Goal: Task Accomplishment & Management: Manage account settings

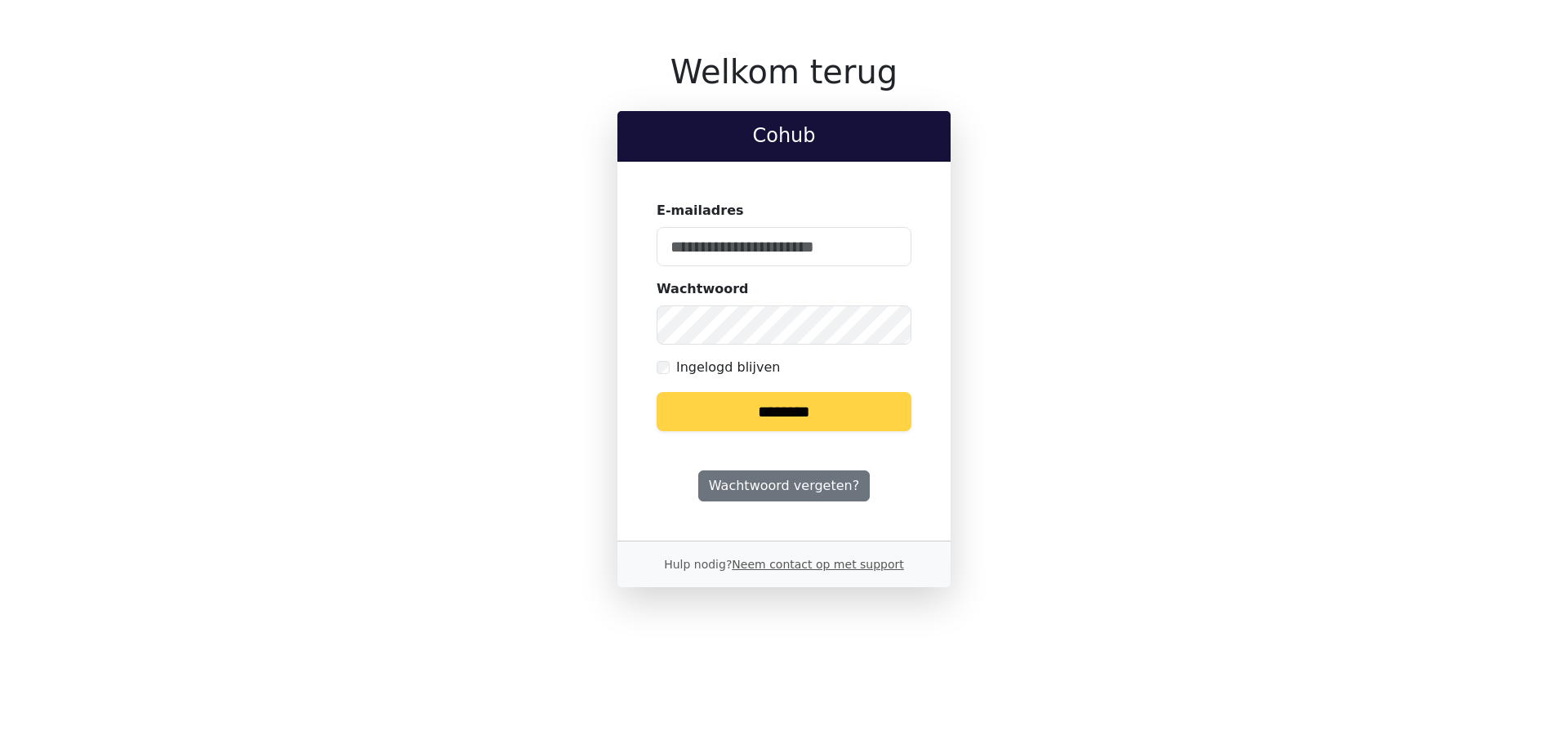
type input "**********"
click at [842, 408] on input "********" at bounding box center [784, 411] width 255 height 39
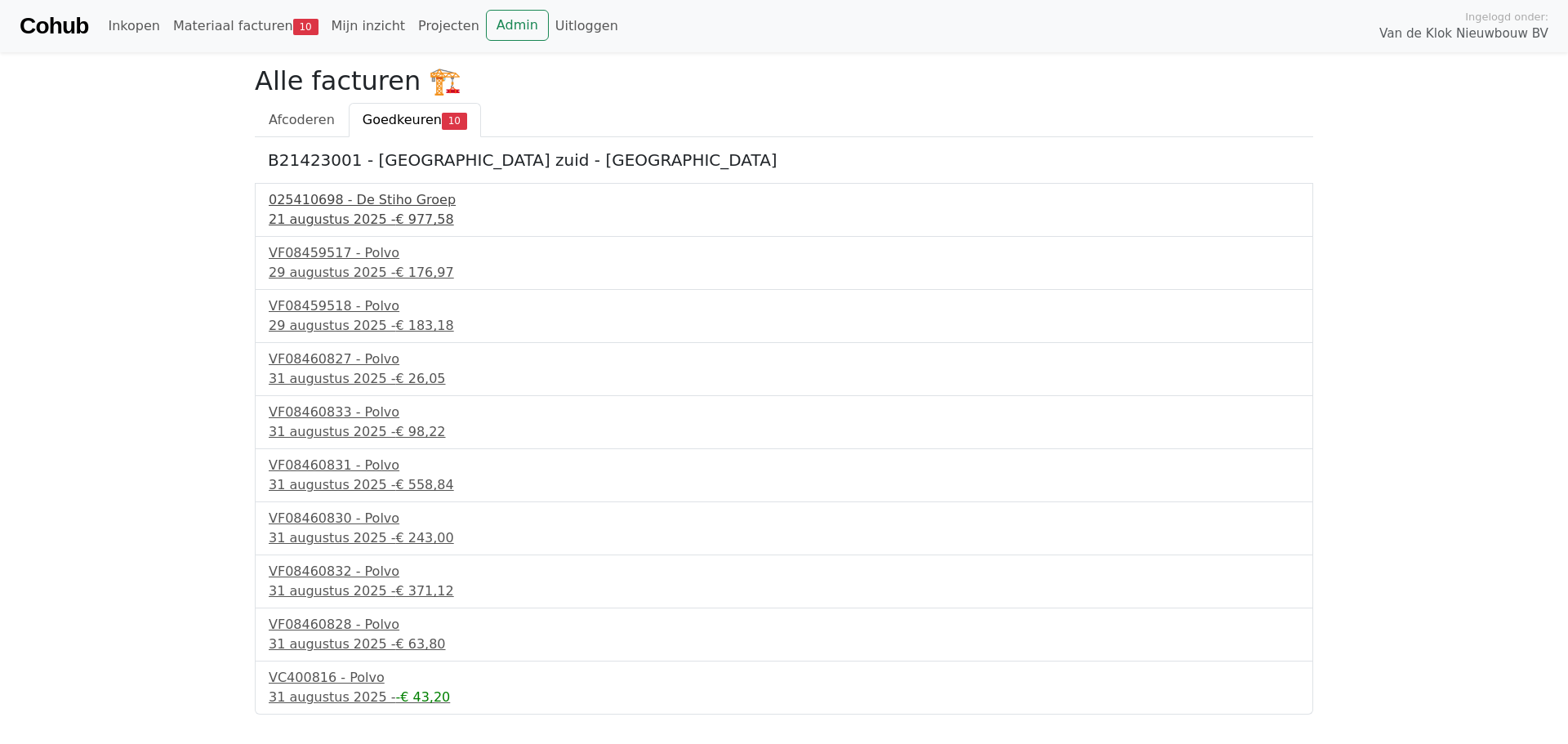
click at [318, 216] on div "21 augustus 2025 - € 977,58" at bounding box center [783, 219] width 1031 height 19
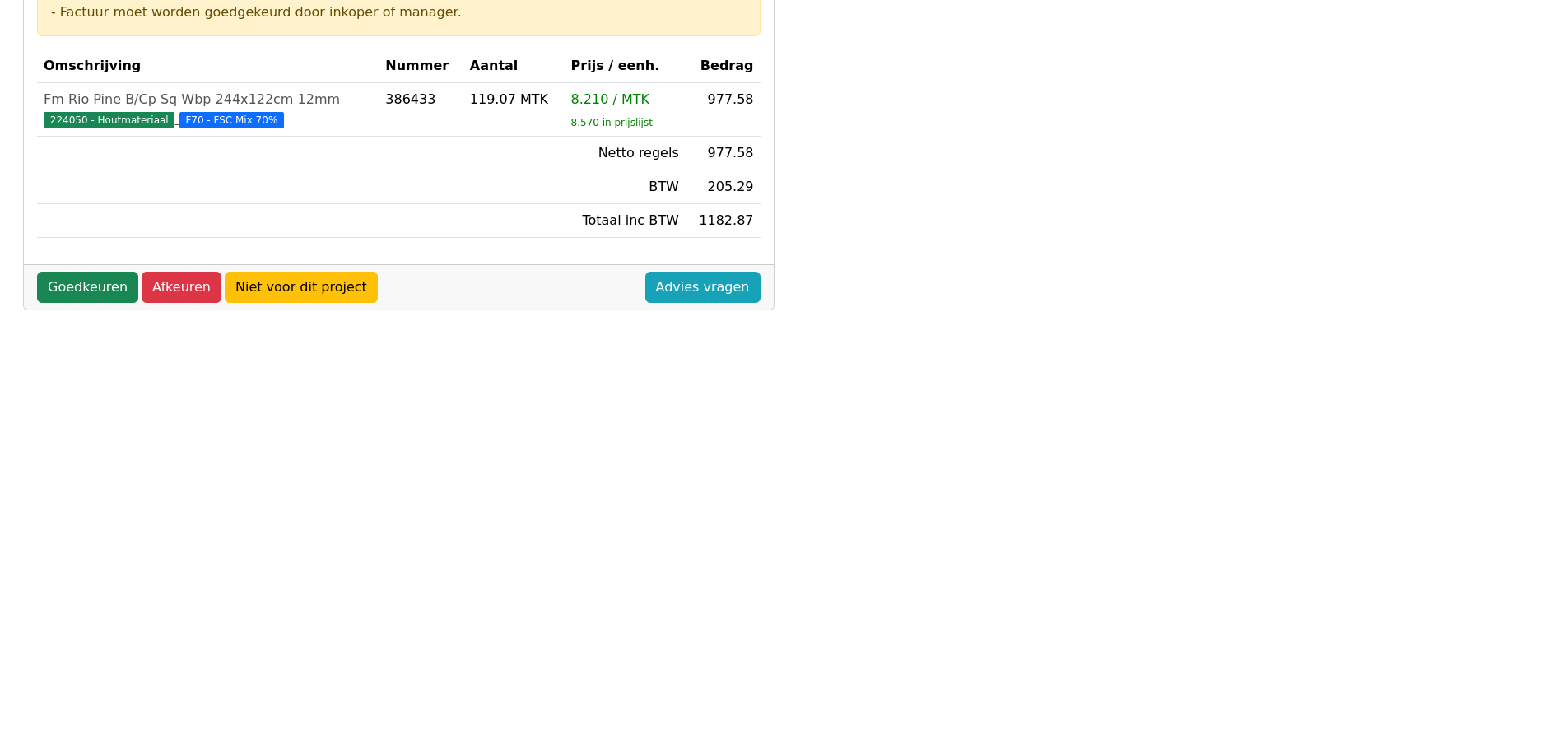
scroll to position [247, 0]
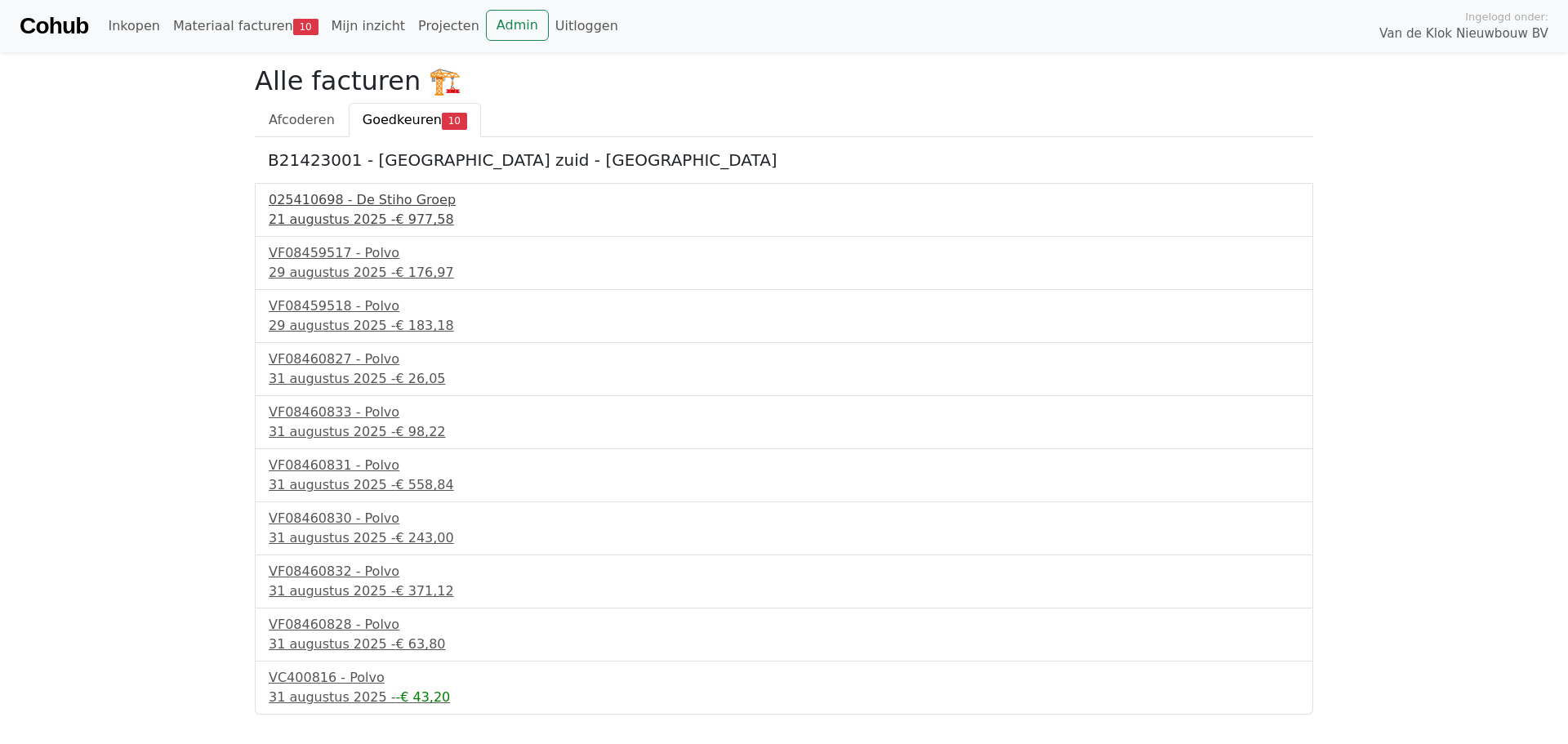
click at [346, 196] on div "025410698 - De Stiho Groep" at bounding box center [783, 200] width 1031 height 19
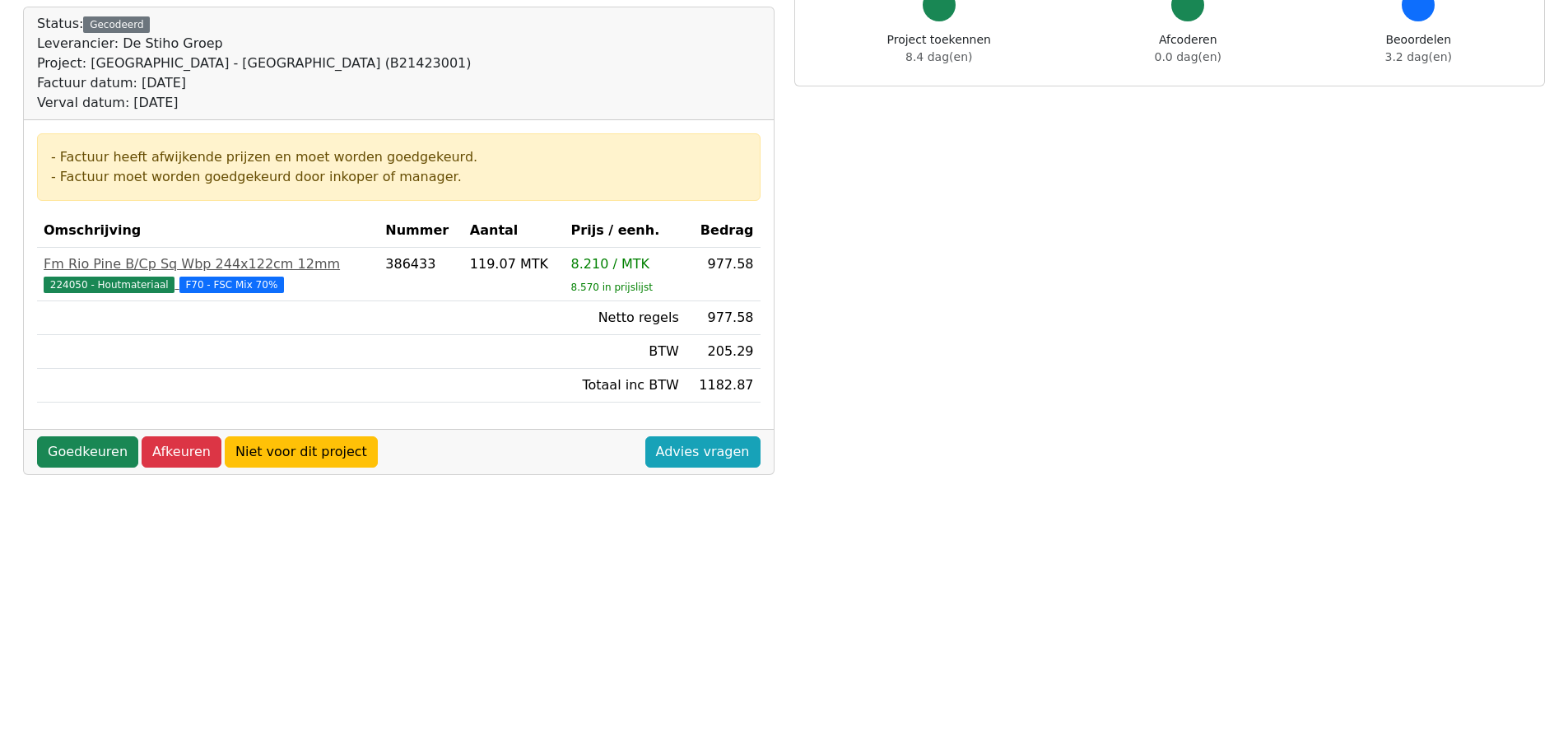
scroll to position [247, 0]
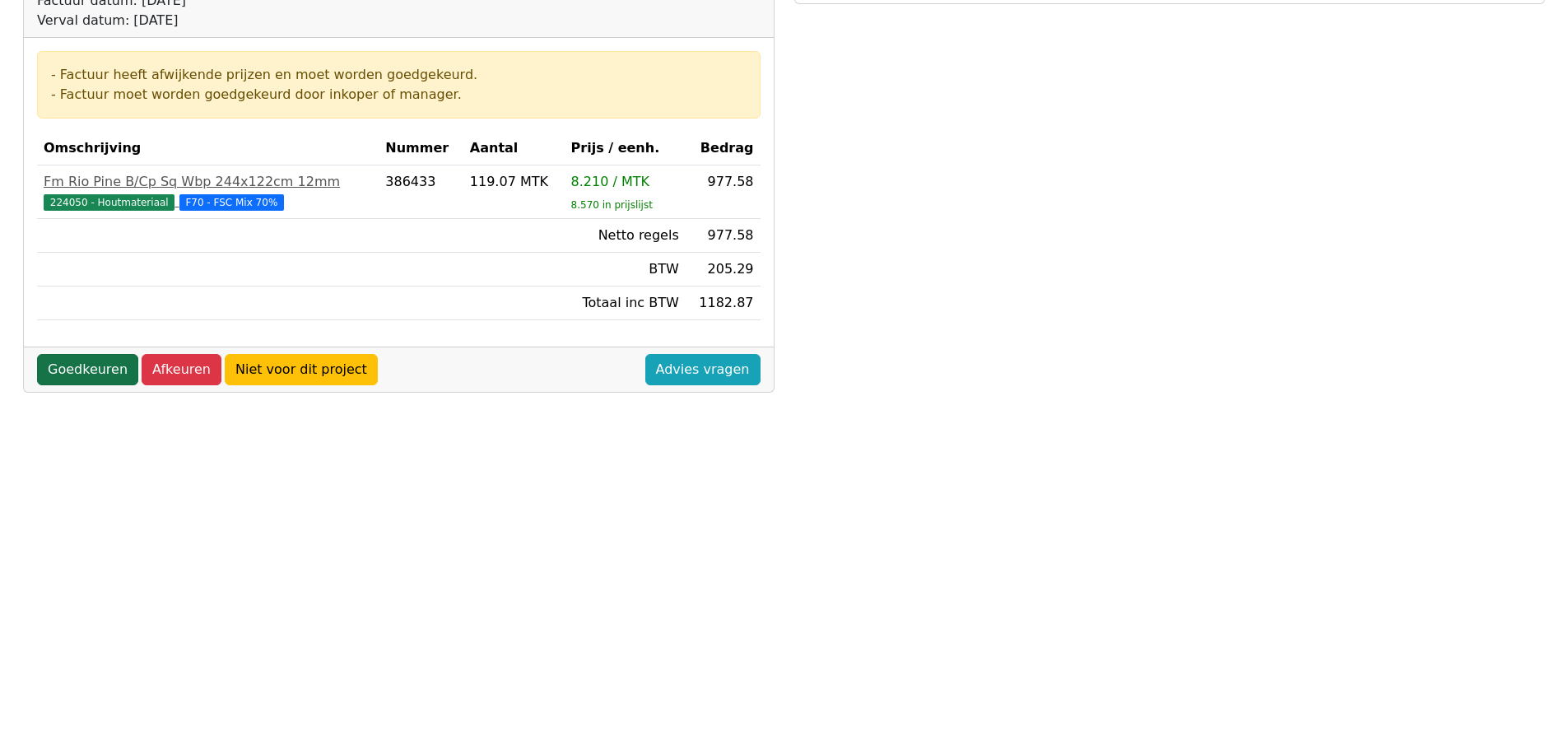
click at [83, 359] on link "Goedkeuren" at bounding box center [88, 369] width 101 height 31
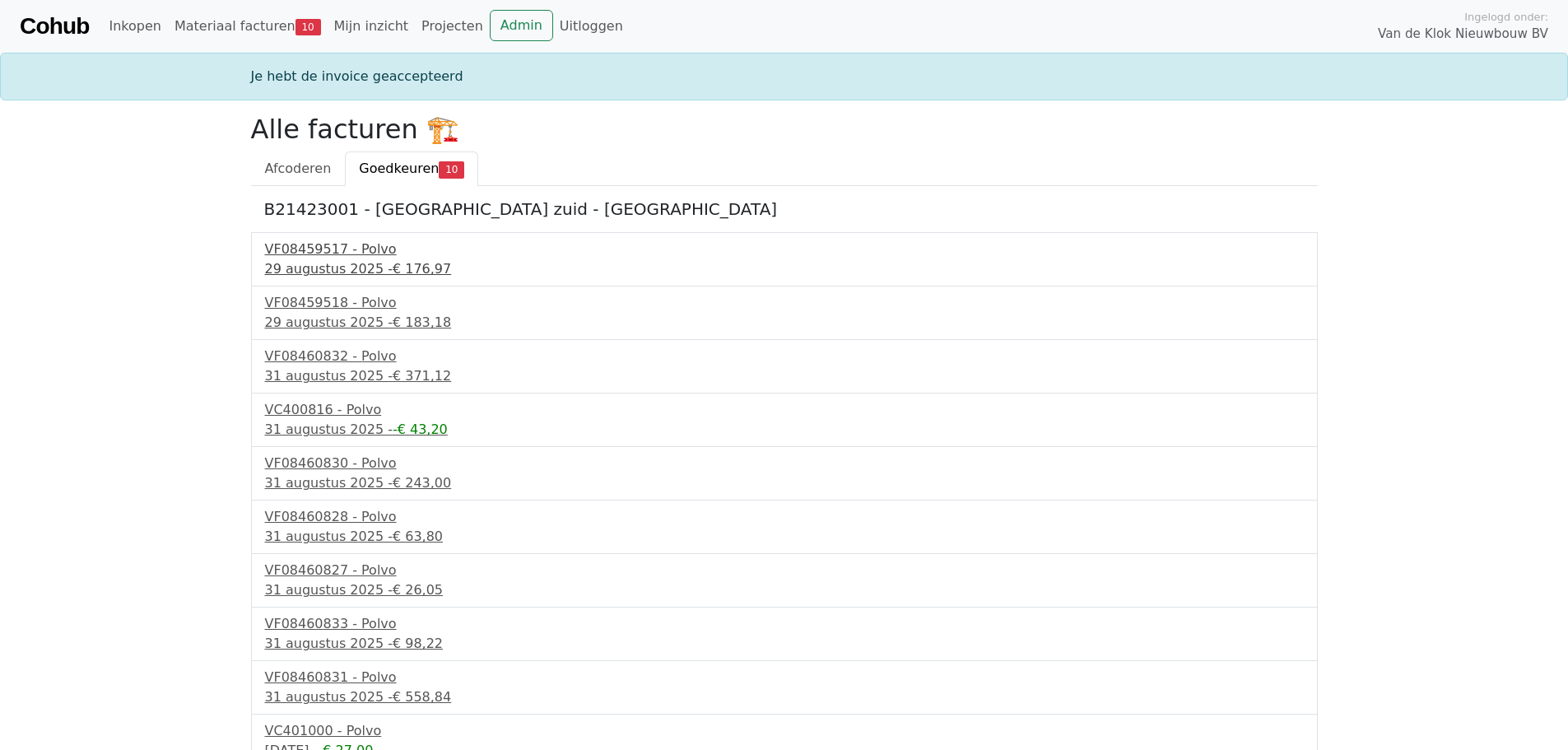
click at [288, 247] on div "VF08459517 - Polvo" at bounding box center [784, 249] width 1039 height 19
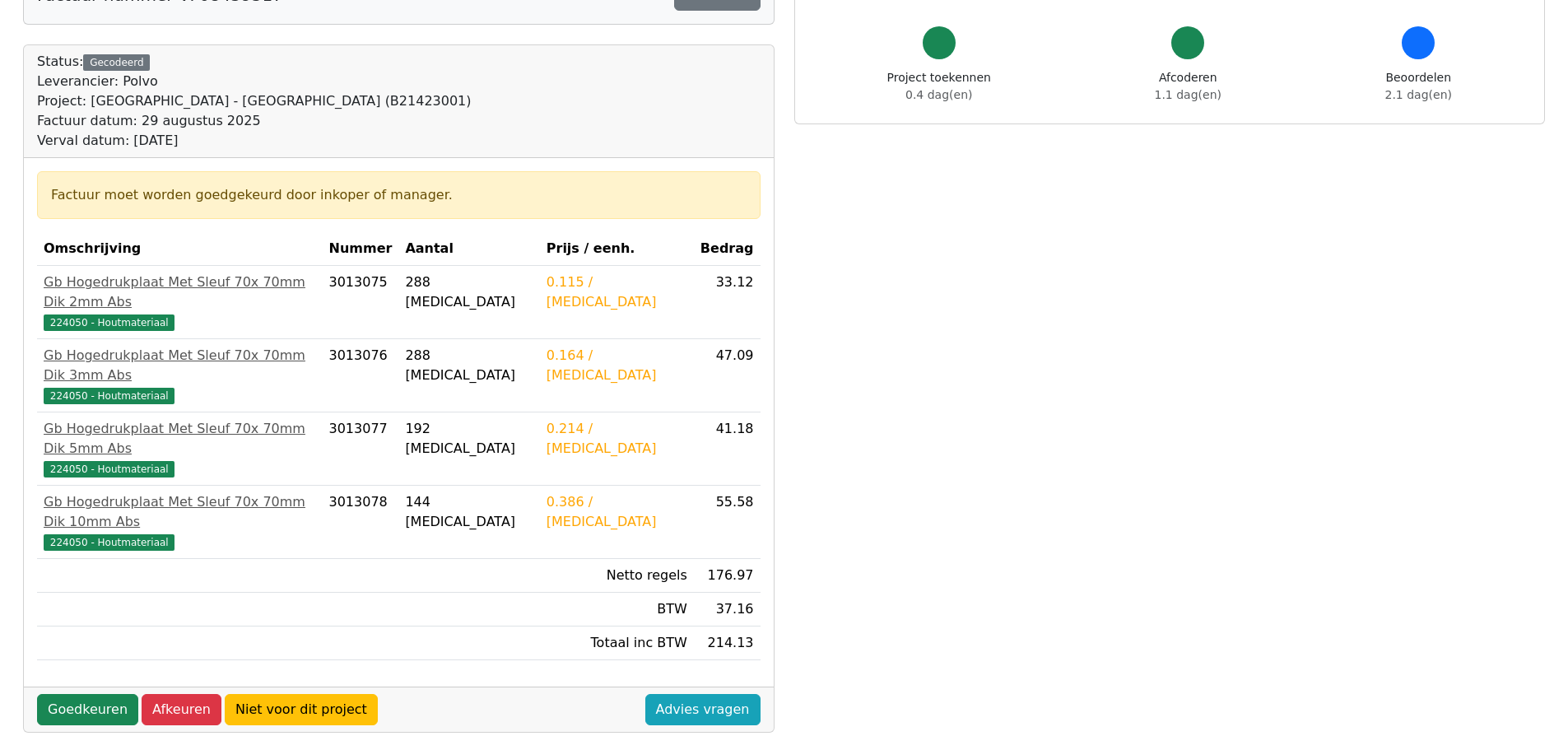
scroll to position [164, 0]
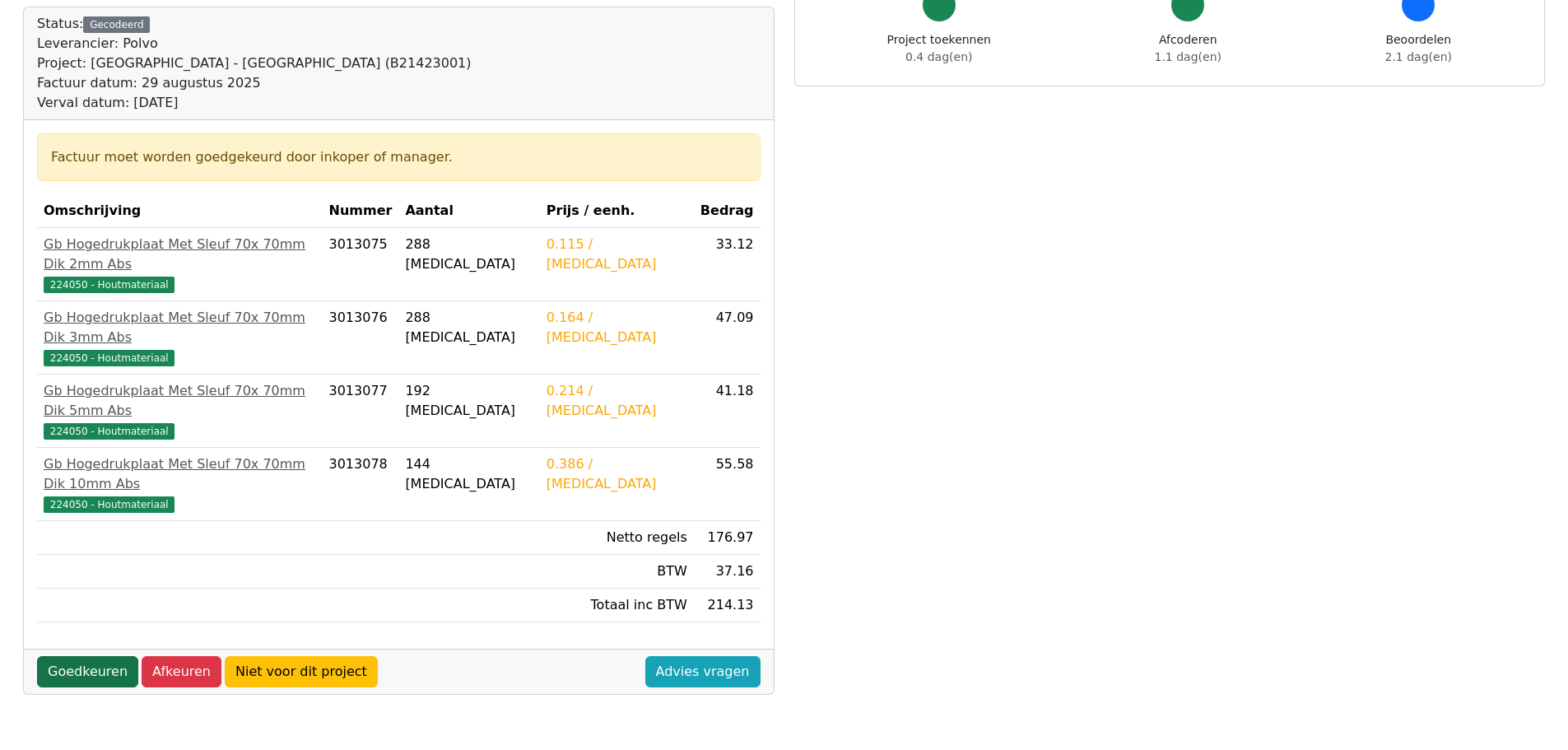
click at [96, 656] on link "Goedkeuren" at bounding box center [88, 672] width 101 height 31
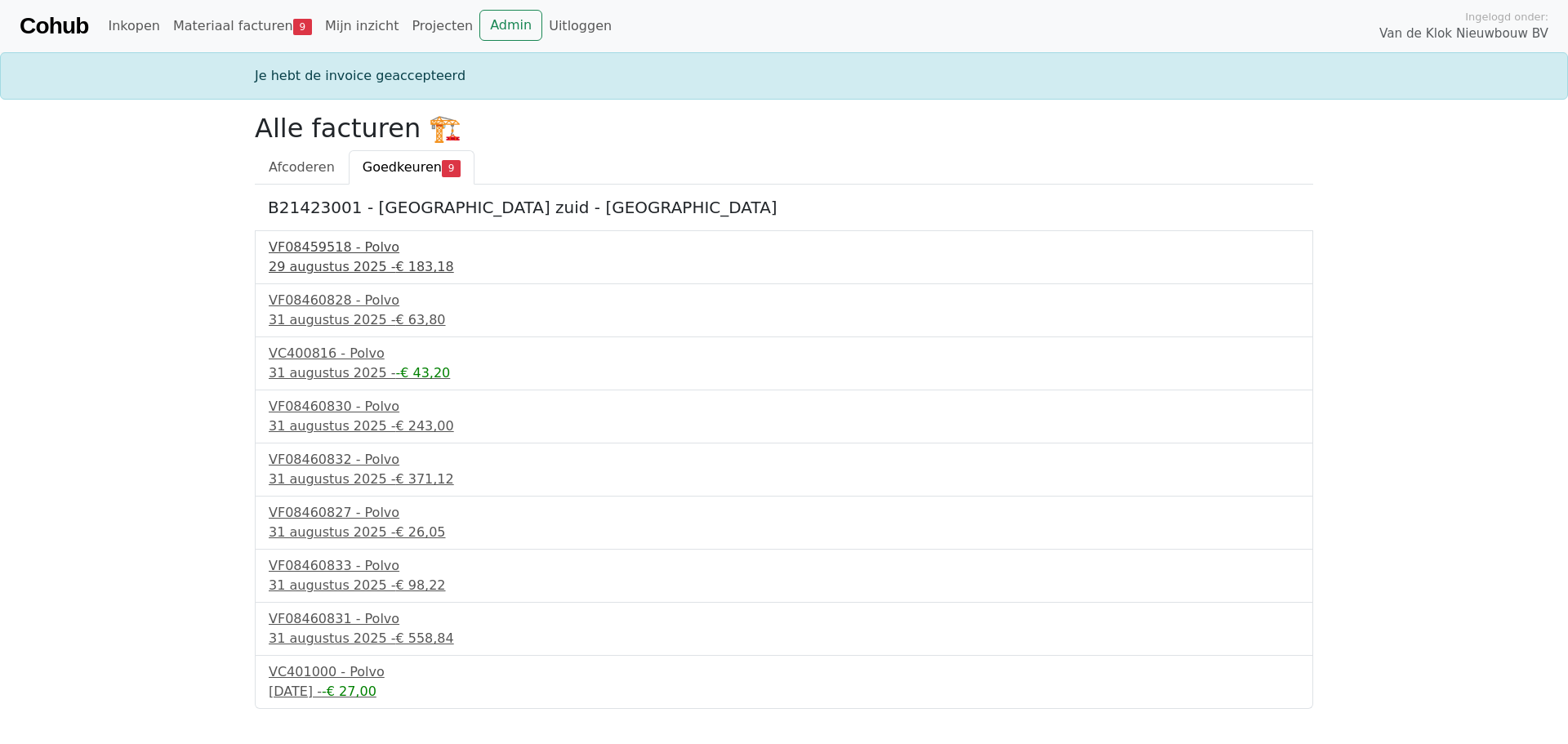
click at [395, 273] on span "€ 183,18" at bounding box center [424, 267] width 58 height 16
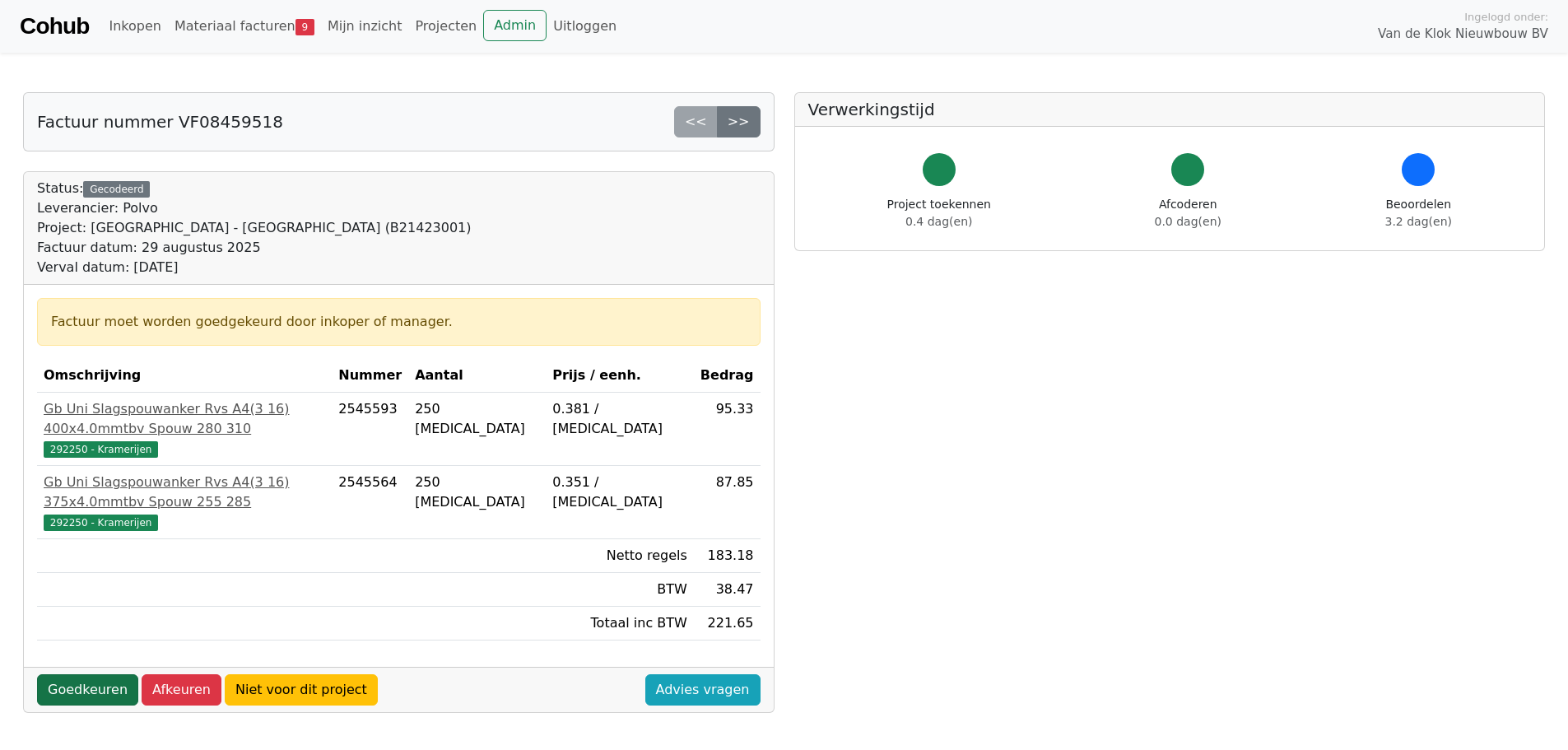
click at [88, 674] on link "Goedkeuren" at bounding box center [88, 689] width 101 height 31
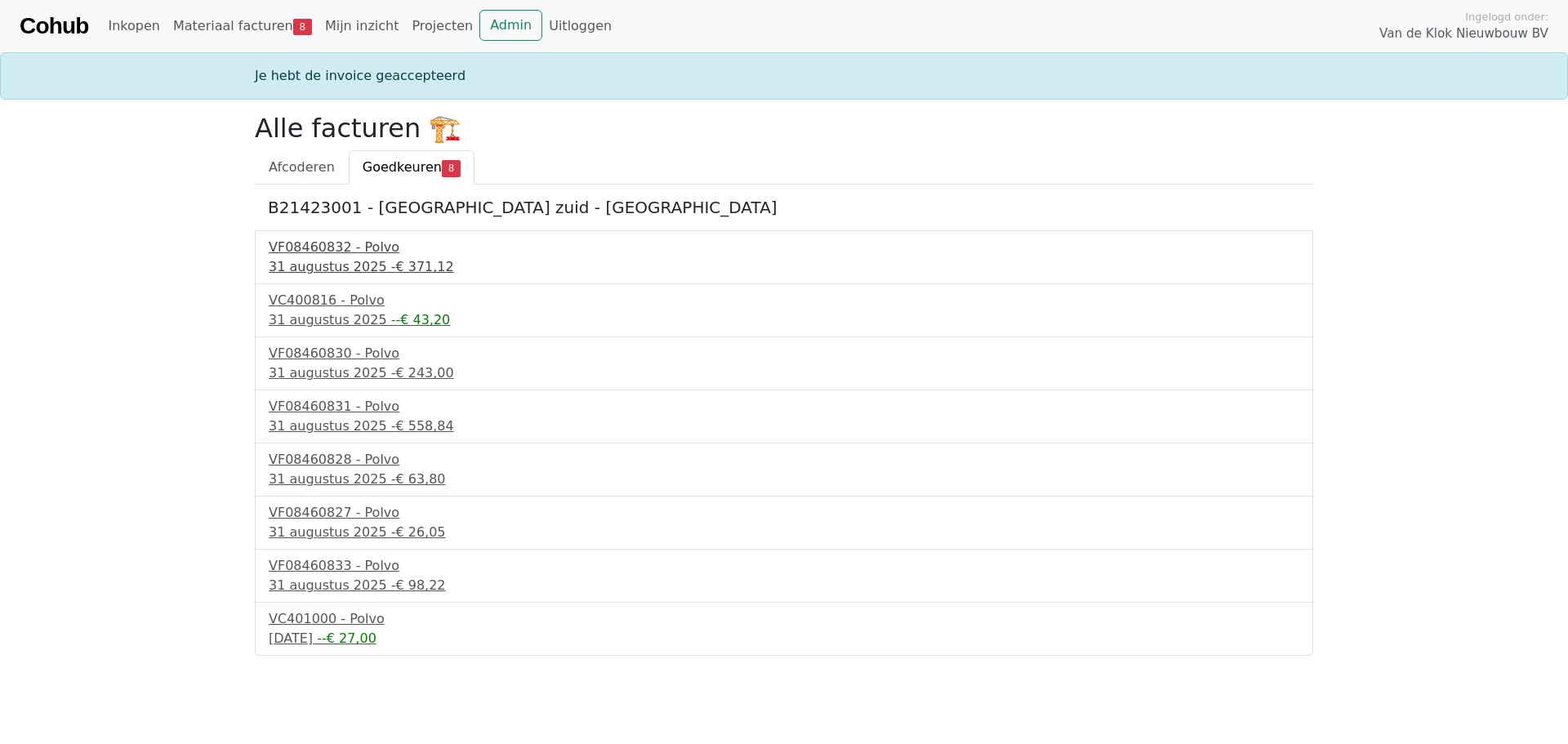
click at [294, 258] on div "31 augustus 2025 - € 371,12" at bounding box center [783, 267] width 1031 height 19
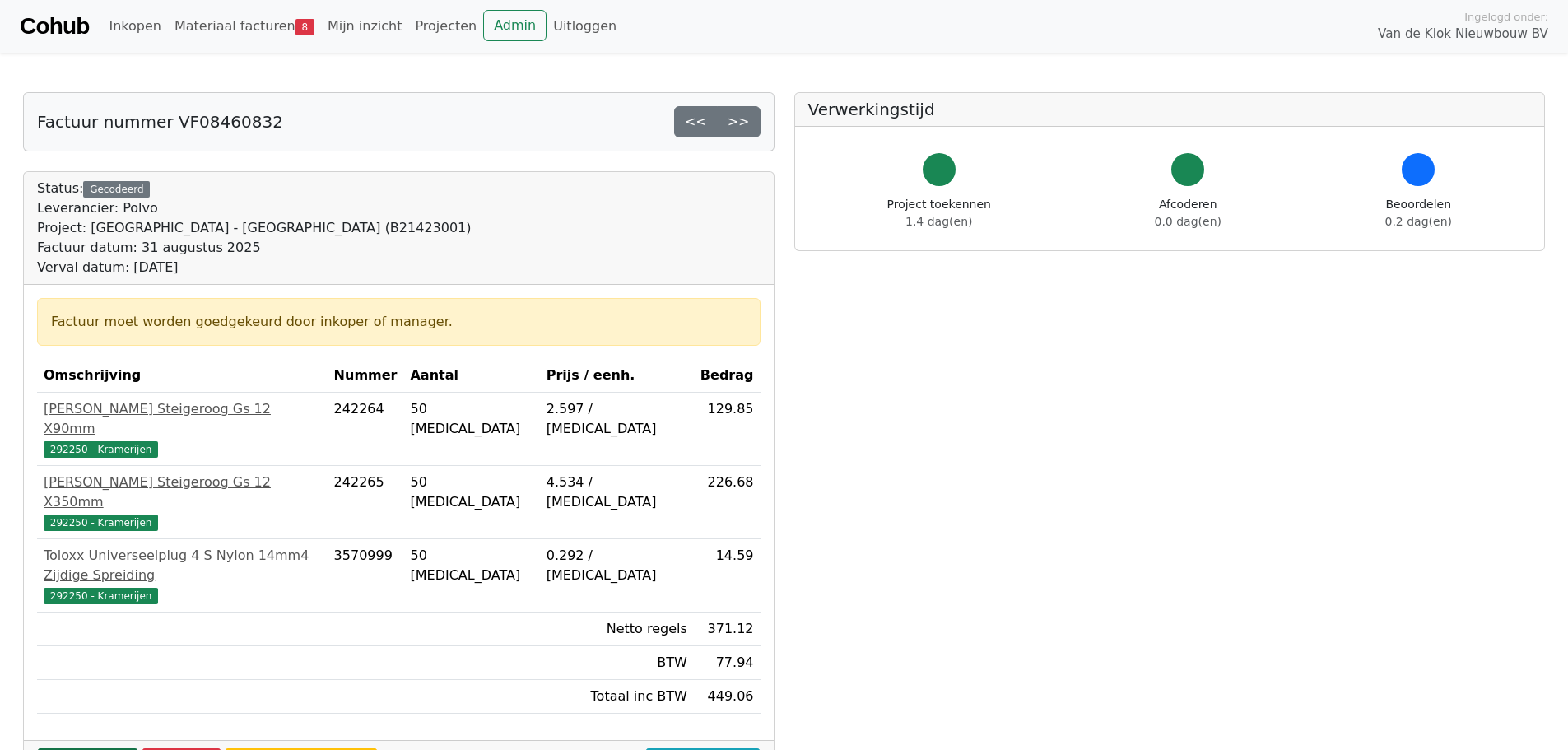
click at [104, 747] on link "Goedkeuren" at bounding box center [88, 763] width 101 height 31
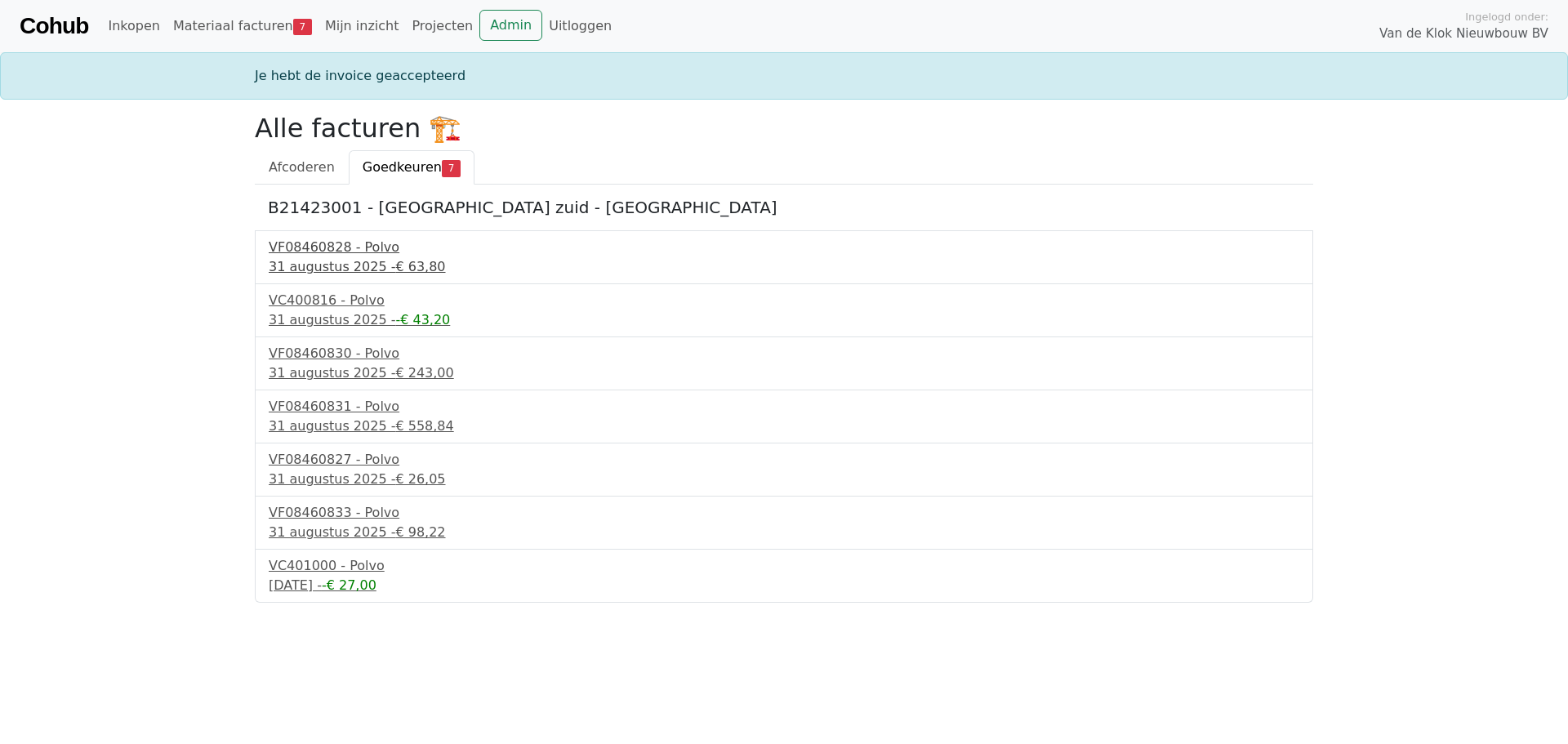
click at [367, 261] on div "31 augustus 2025 - € 63,80" at bounding box center [783, 267] width 1031 height 19
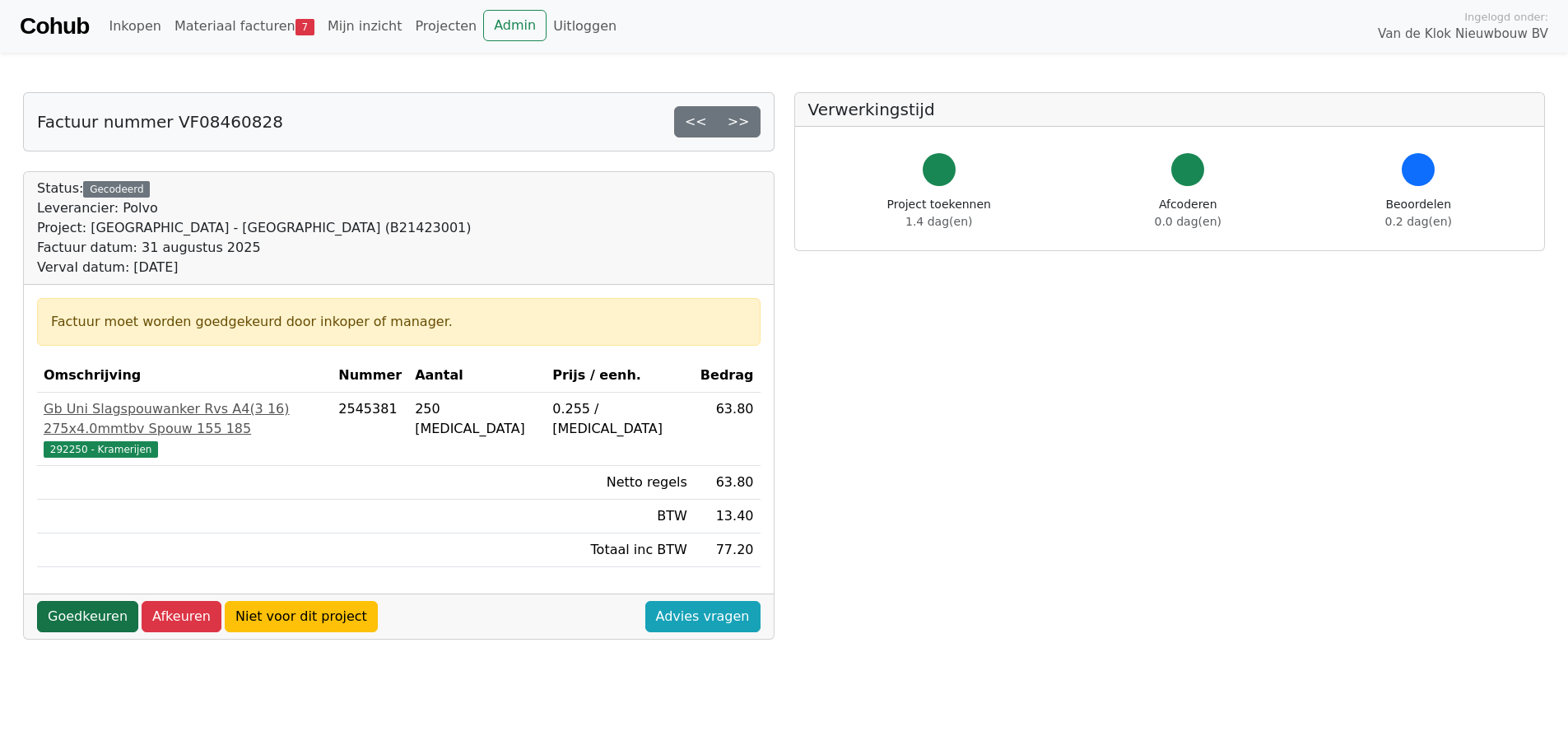
click at [94, 601] on link "Goedkeuren" at bounding box center [88, 616] width 101 height 31
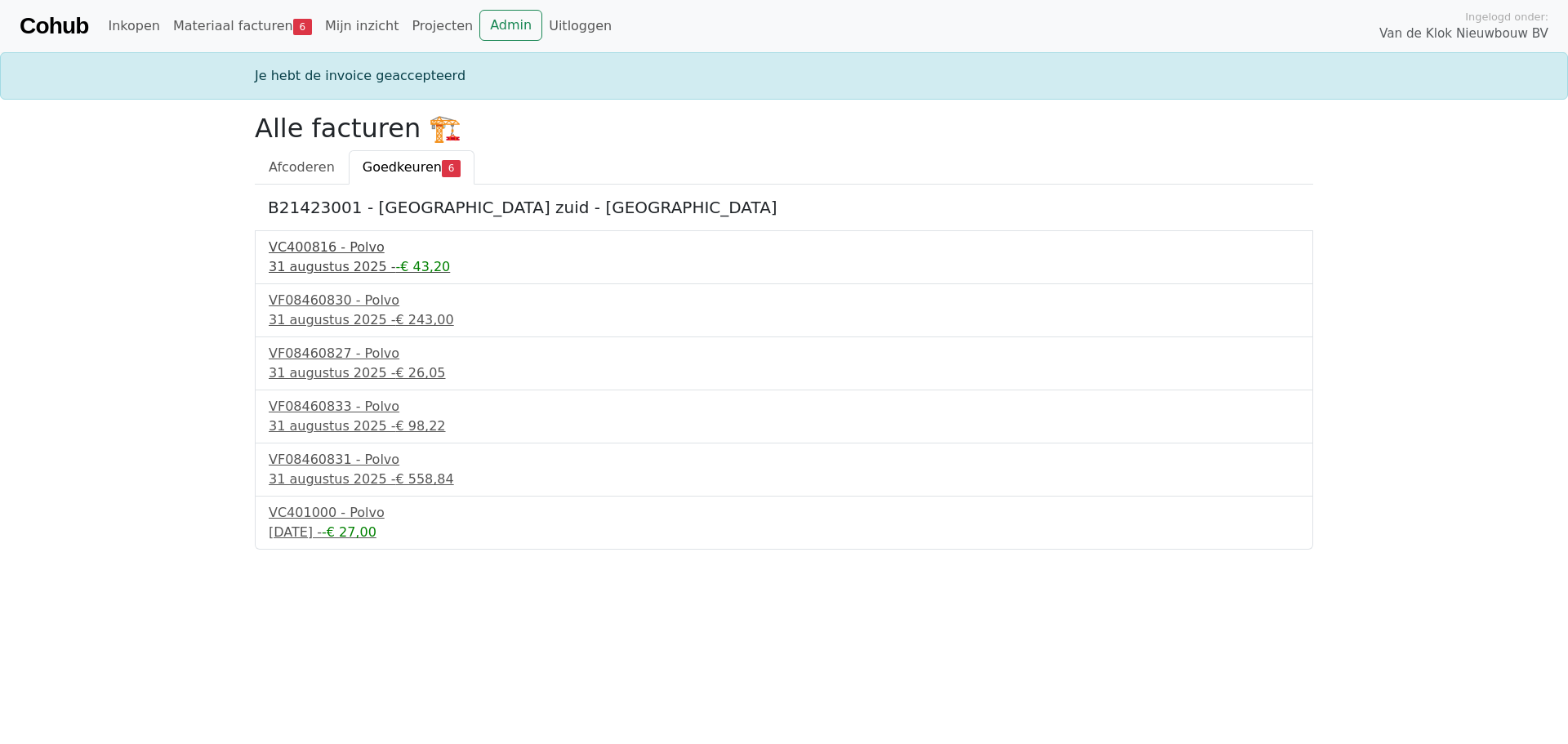
click at [374, 273] on div "31 augustus 2025 - -€ 43,20" at bounding box center [783, 267] width 1031 height 19
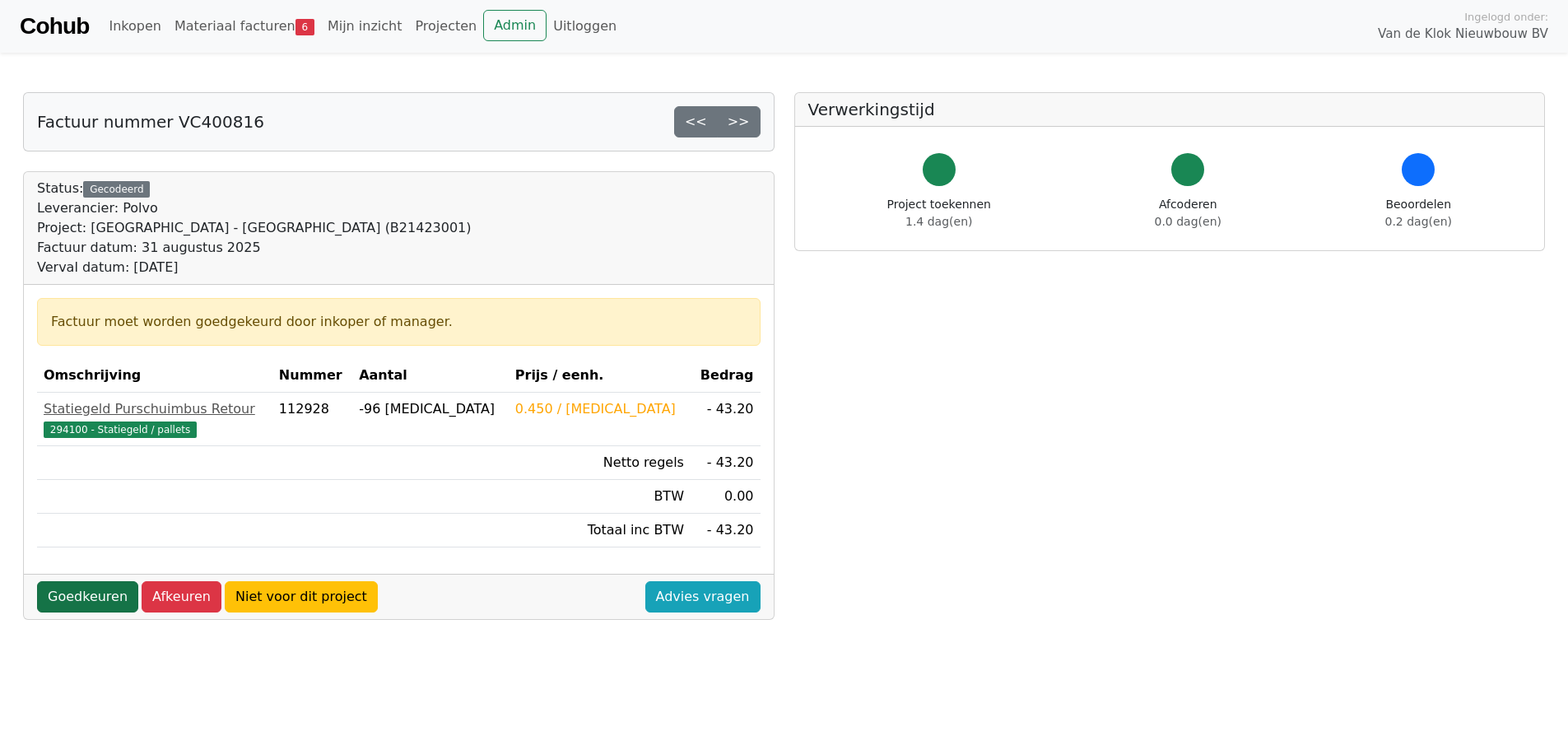
click at [82, 599] on link "Goedkeuren" at bounding box center [88, 597] width 101 height 31
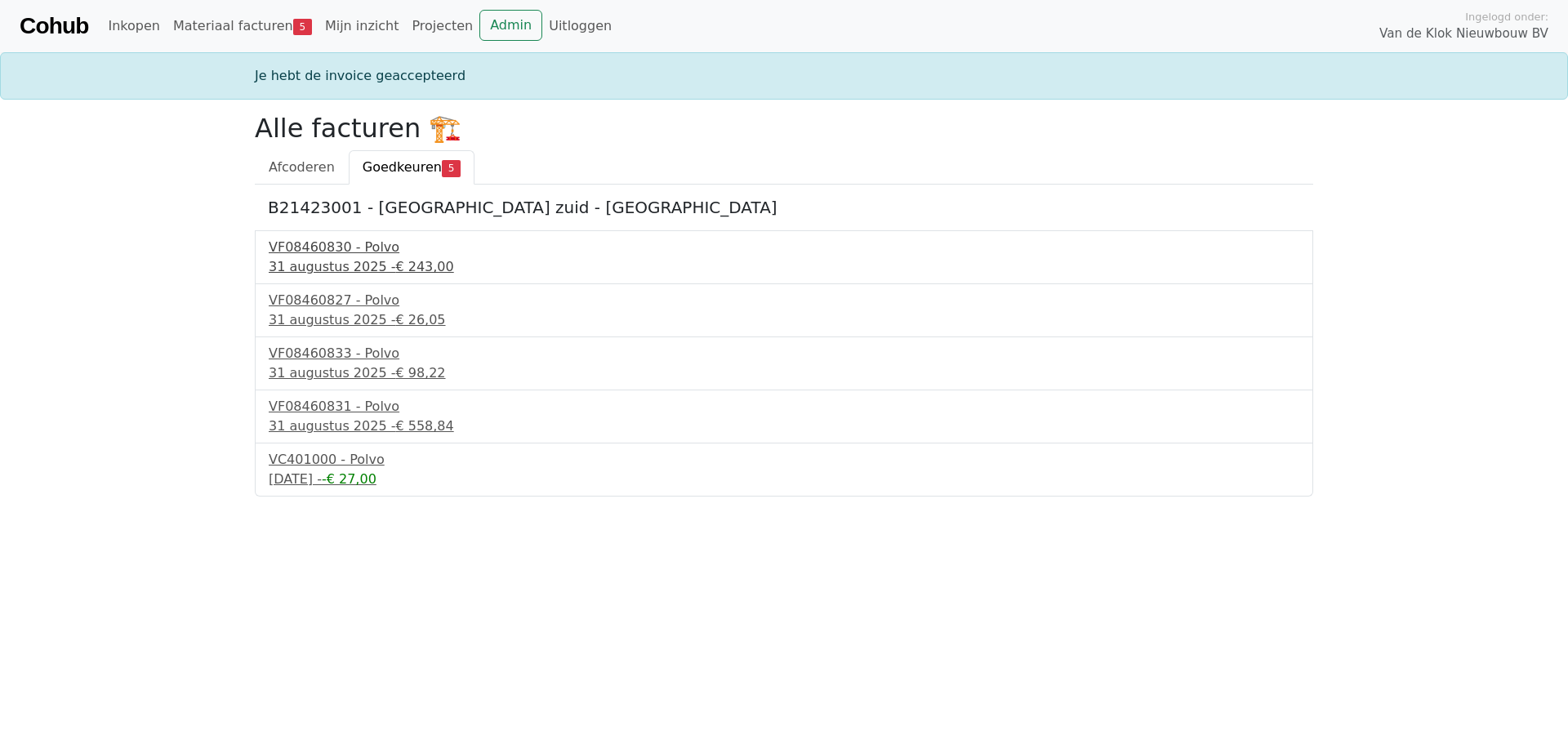
click at [336, 267] on div "31 augustus 2025 - € 243,00" at bounding box center [783, 267] width 1031 height 19
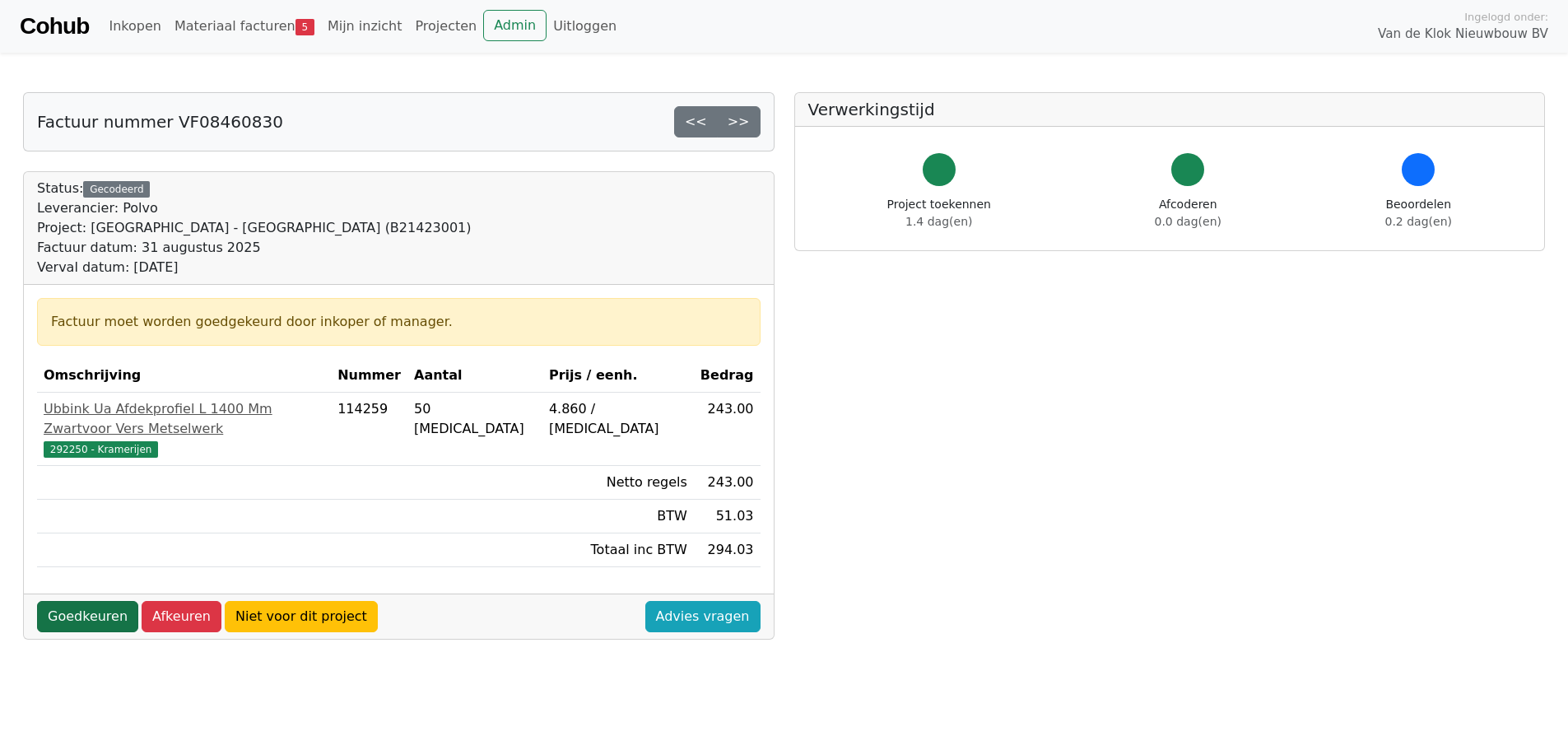
click at [83, 601] on link "Goedkeuren" at bounding box center [88, 616] width 101 height 31
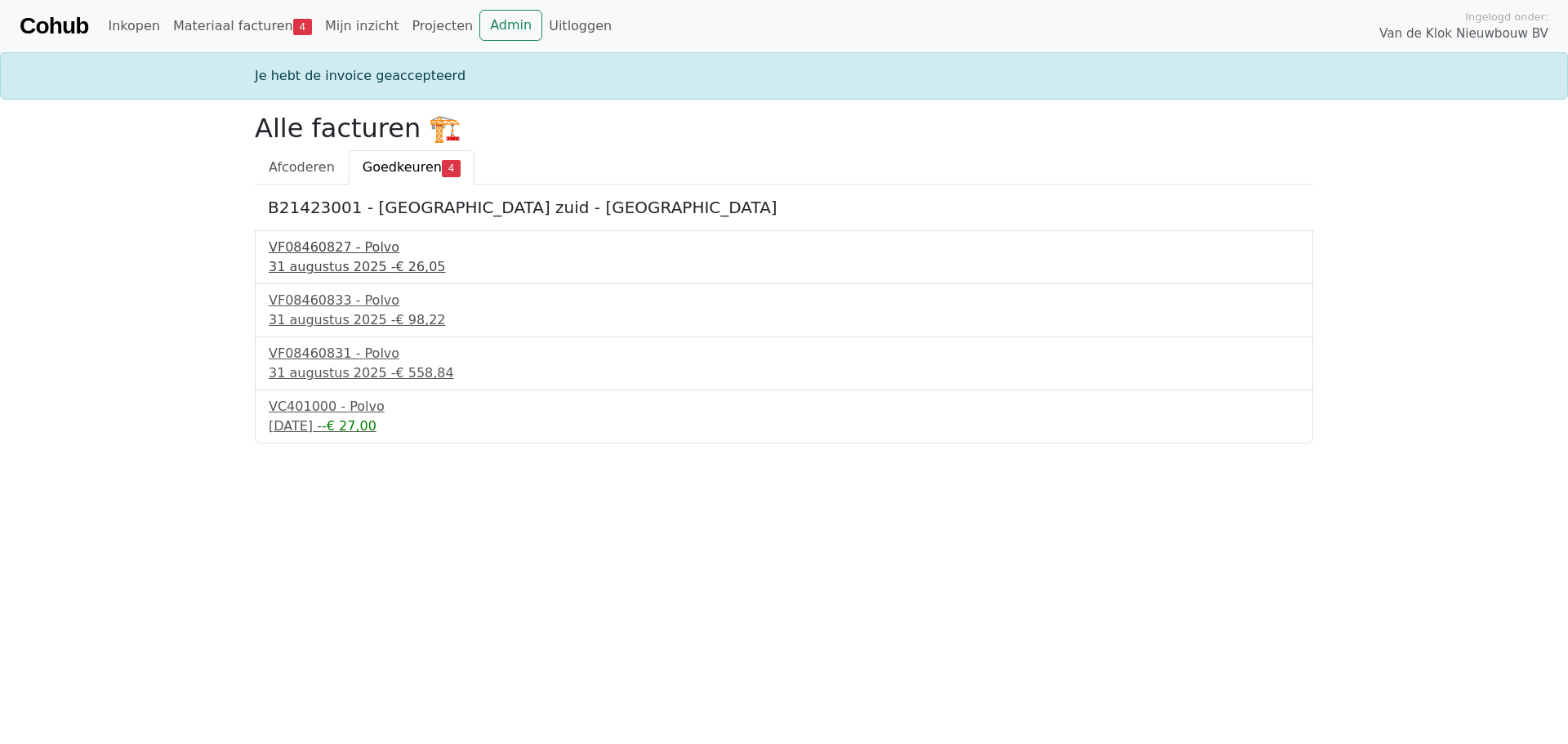
click at [310, 257] on div "[DATE] - € 26,05" at bounding box center [783, 267] width 1031 height 19
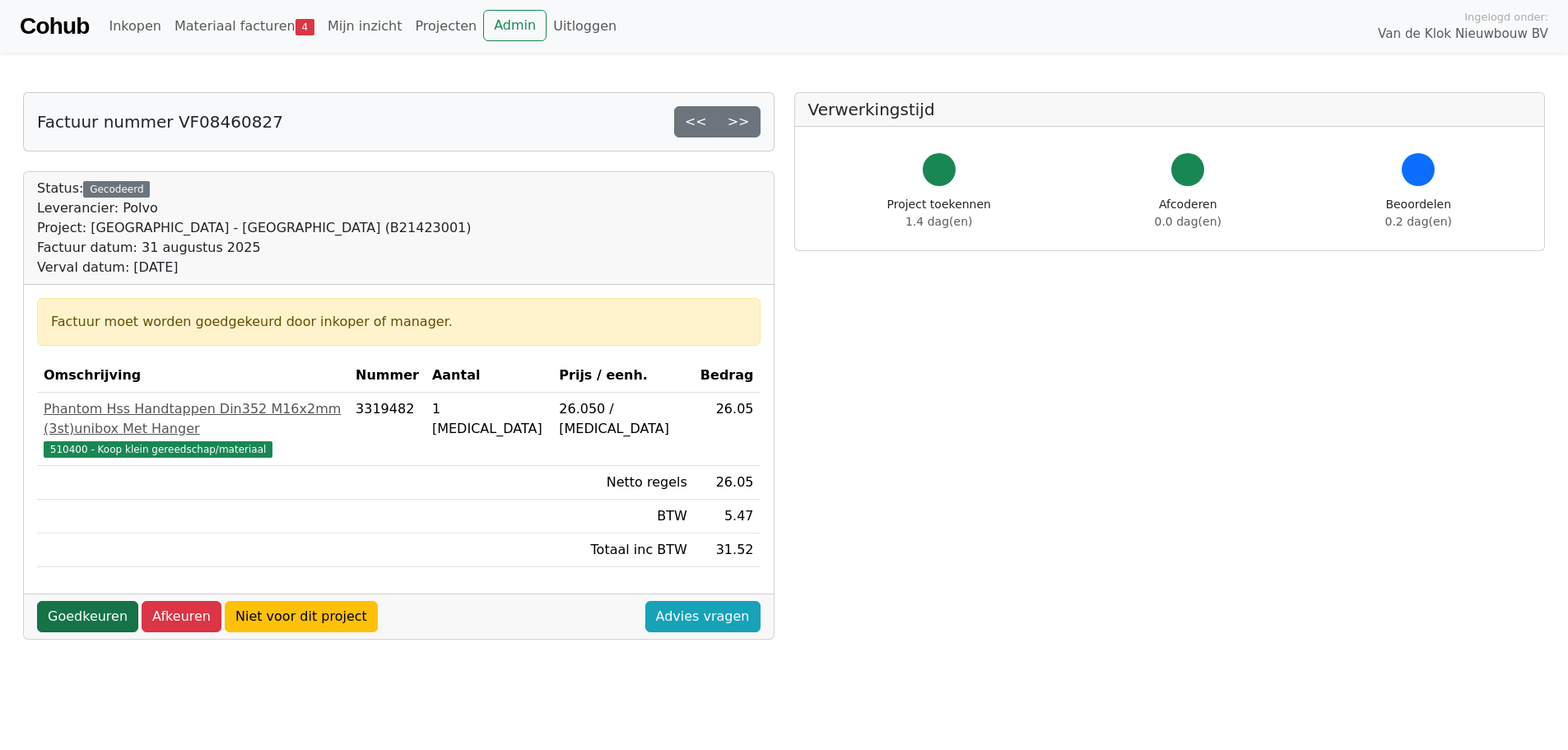
click at [94, 601] on link "Goedkeuren" at bounding box center [88, 616] width 101 height 31
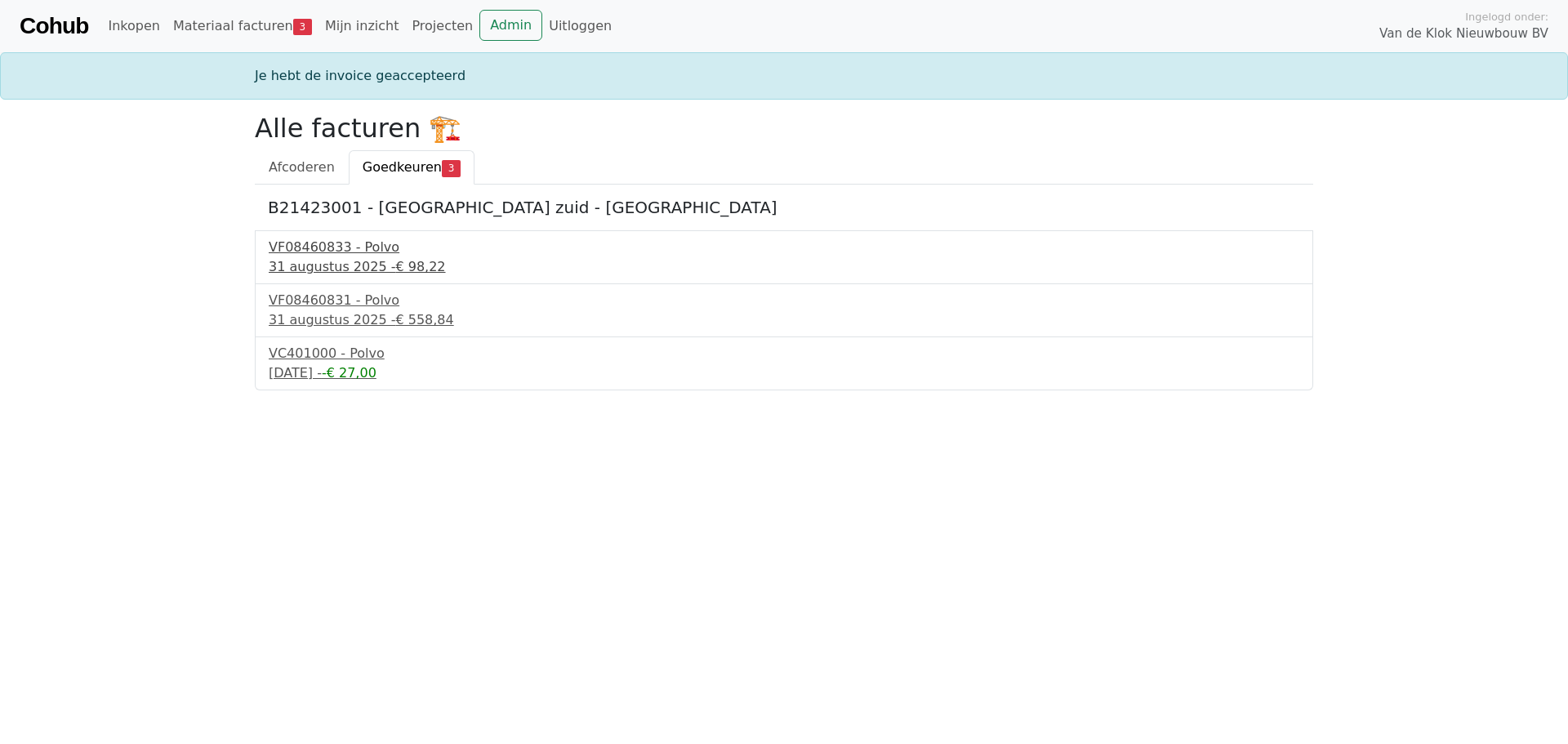
click at [340, 249] on div "VF08460833 - Polvo" at bounding box center [783, 247] width 1031 height 19
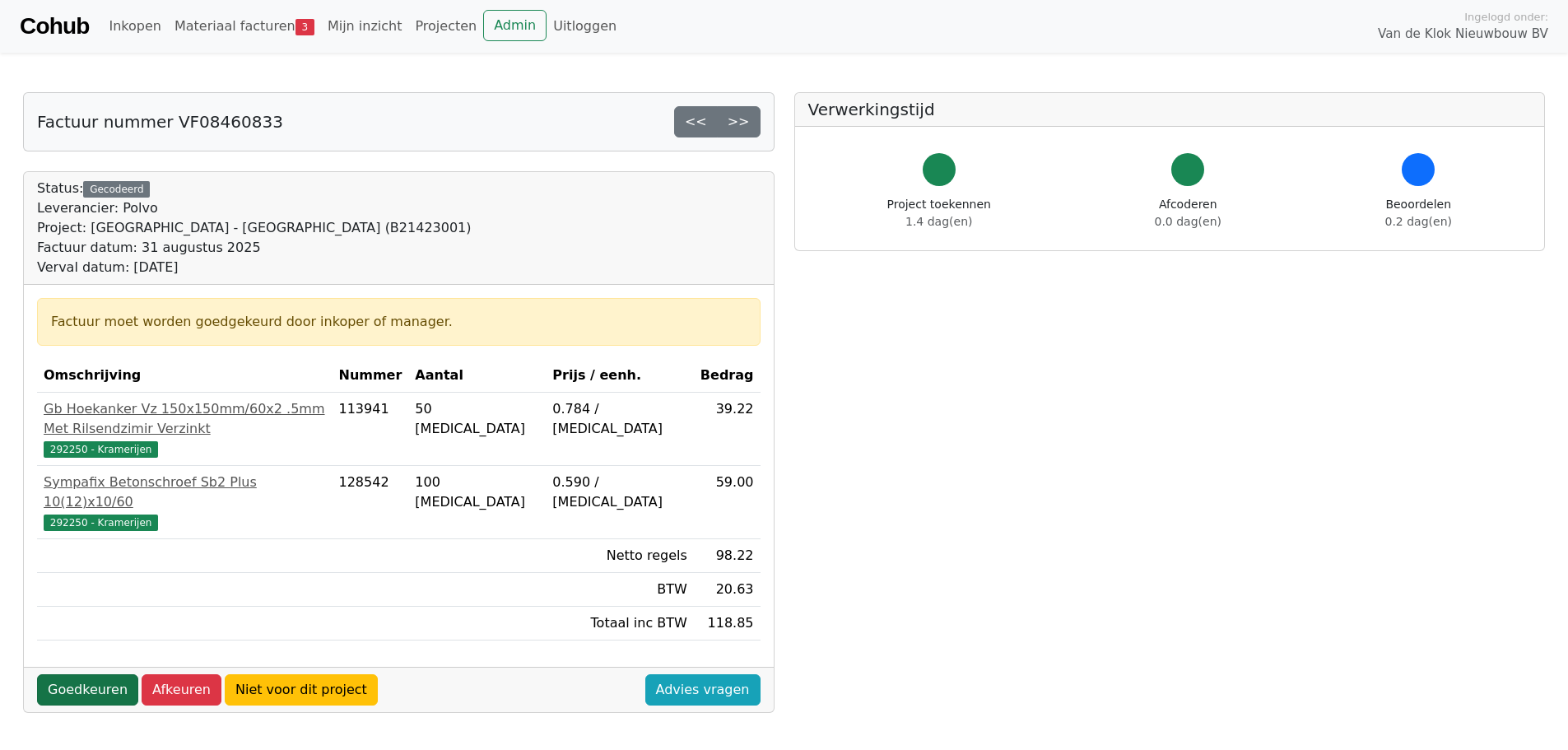
click at [94, 674] on link "Goedkeuren" at bounding box center [88, 689] width 101 height 31
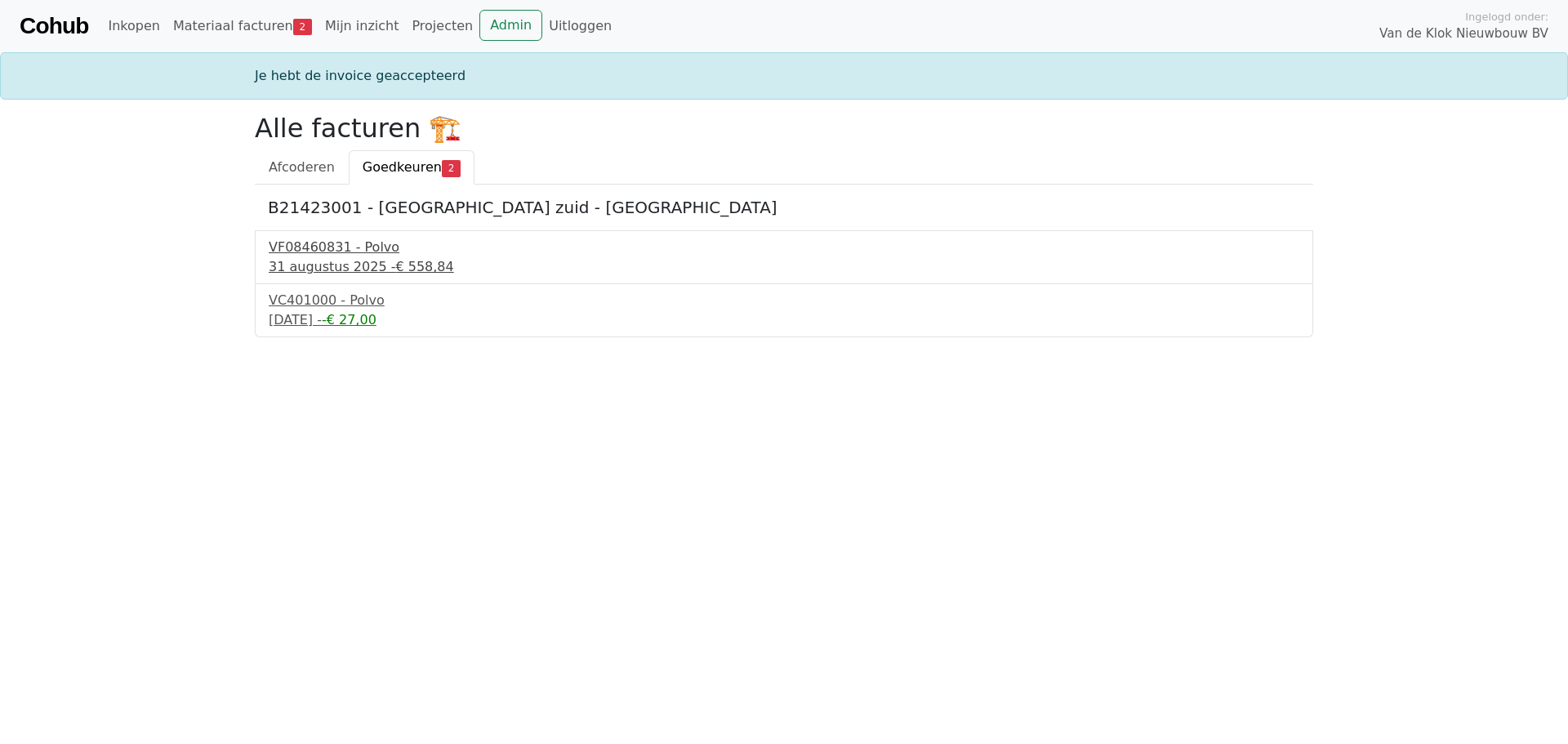
click at [313, 266] on div "31 augustus 2025 - € 558,84" at bounding box center [783, 267] width 1031 height 19
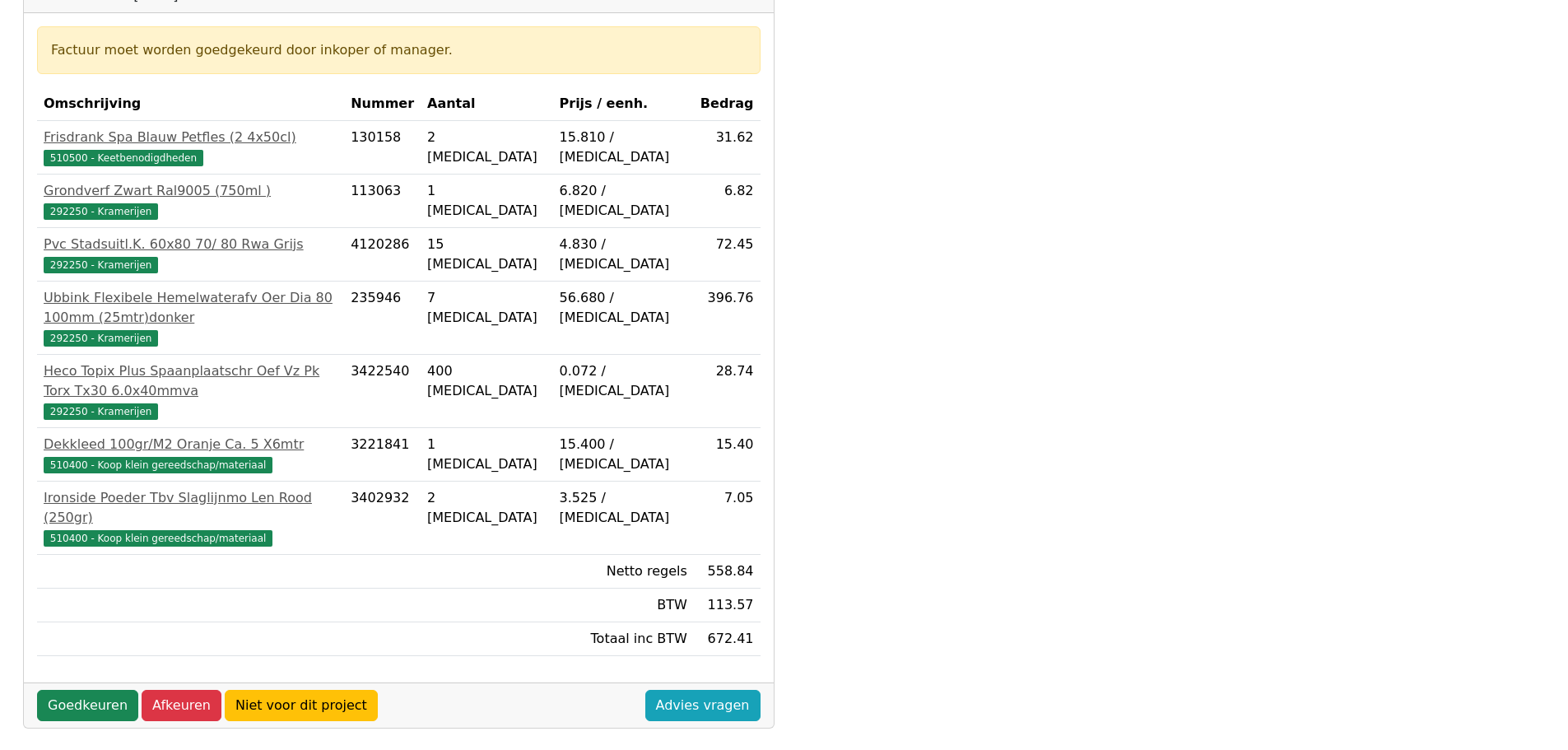
scroll to position [412, 0]
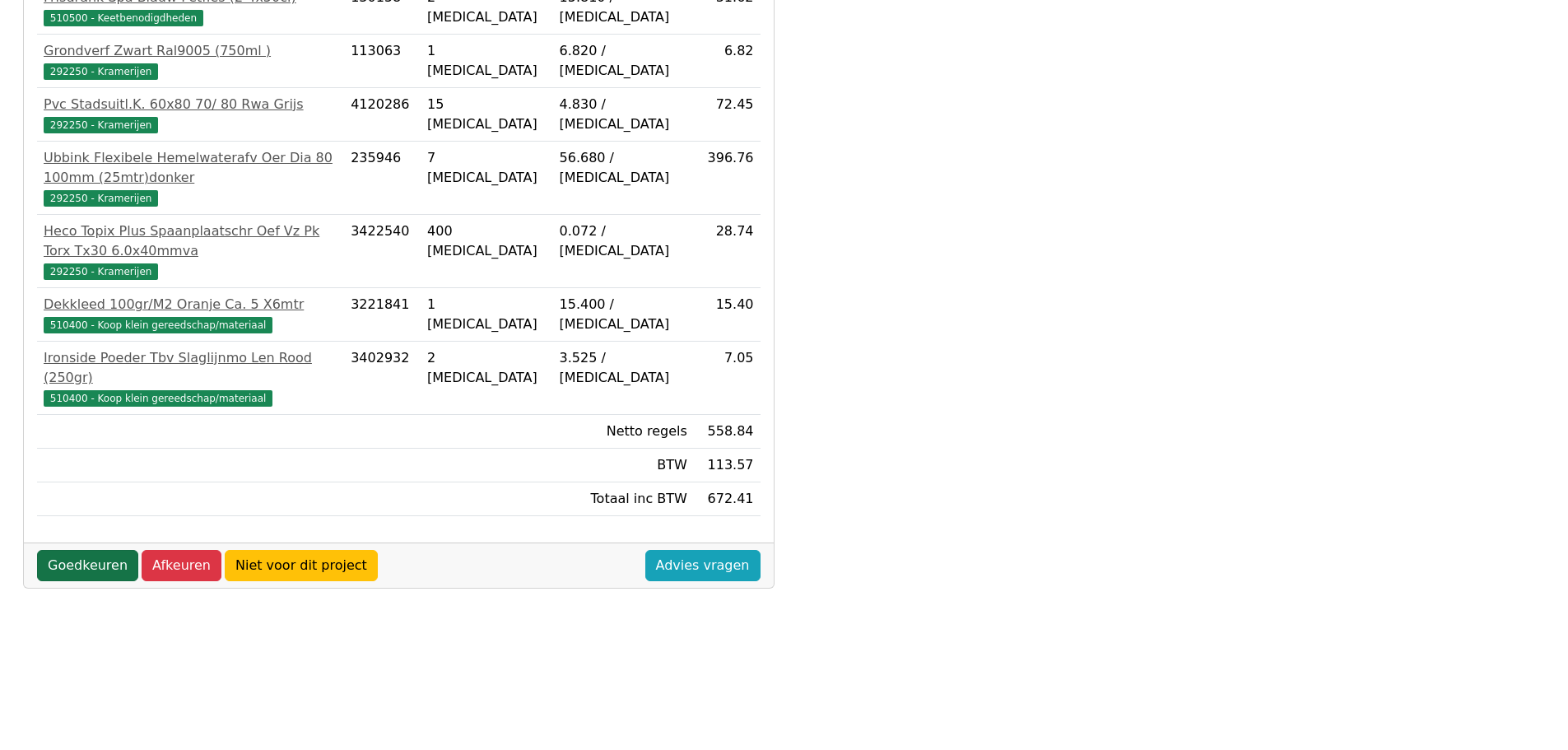
click at [88, 550] on link "Goedkeuren" at bounding box center [88, 565] width 101 height 31
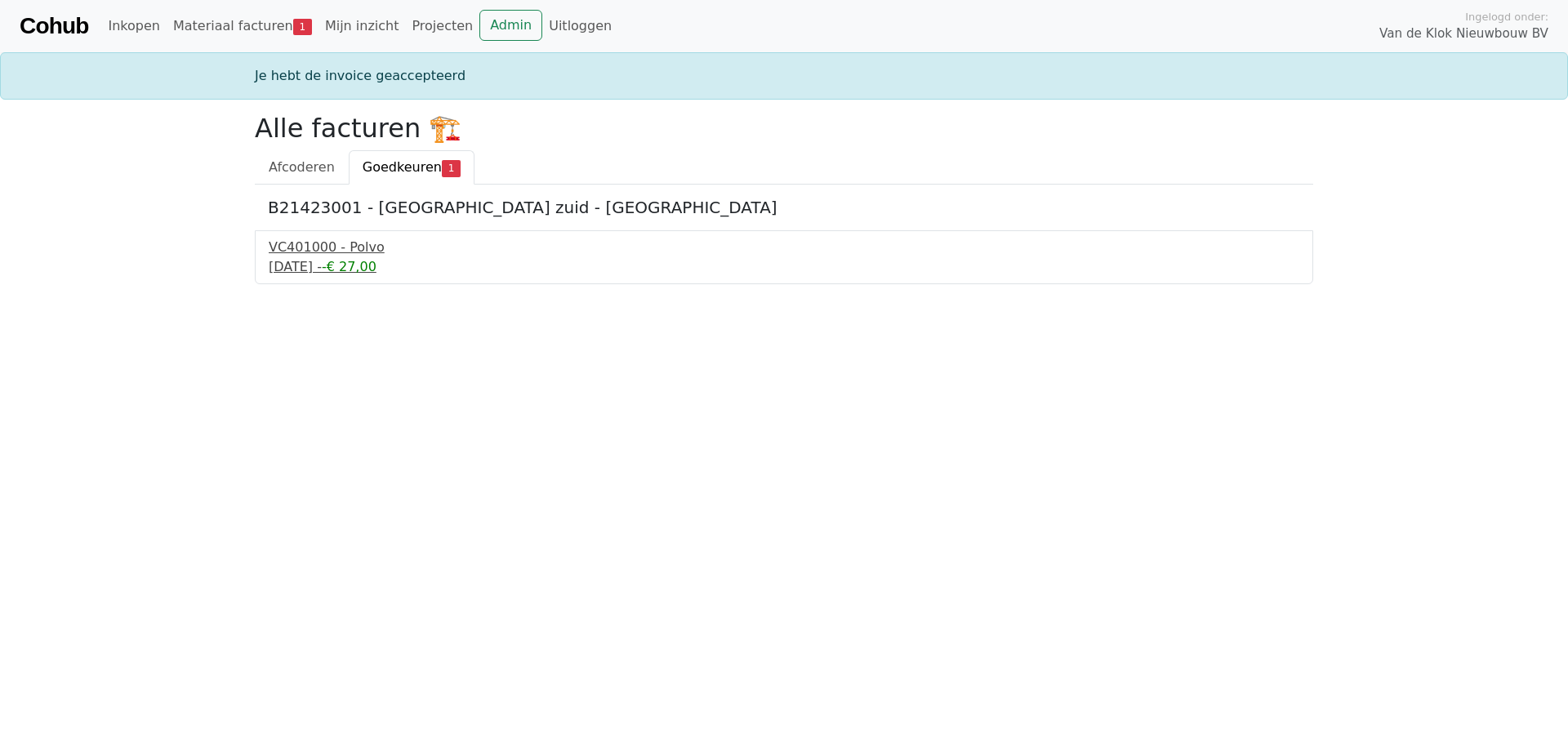
click at [370, 273] on div "1 september 2025 - -€ 27,00" at bounding box center [783, 267] width 1031 height 19
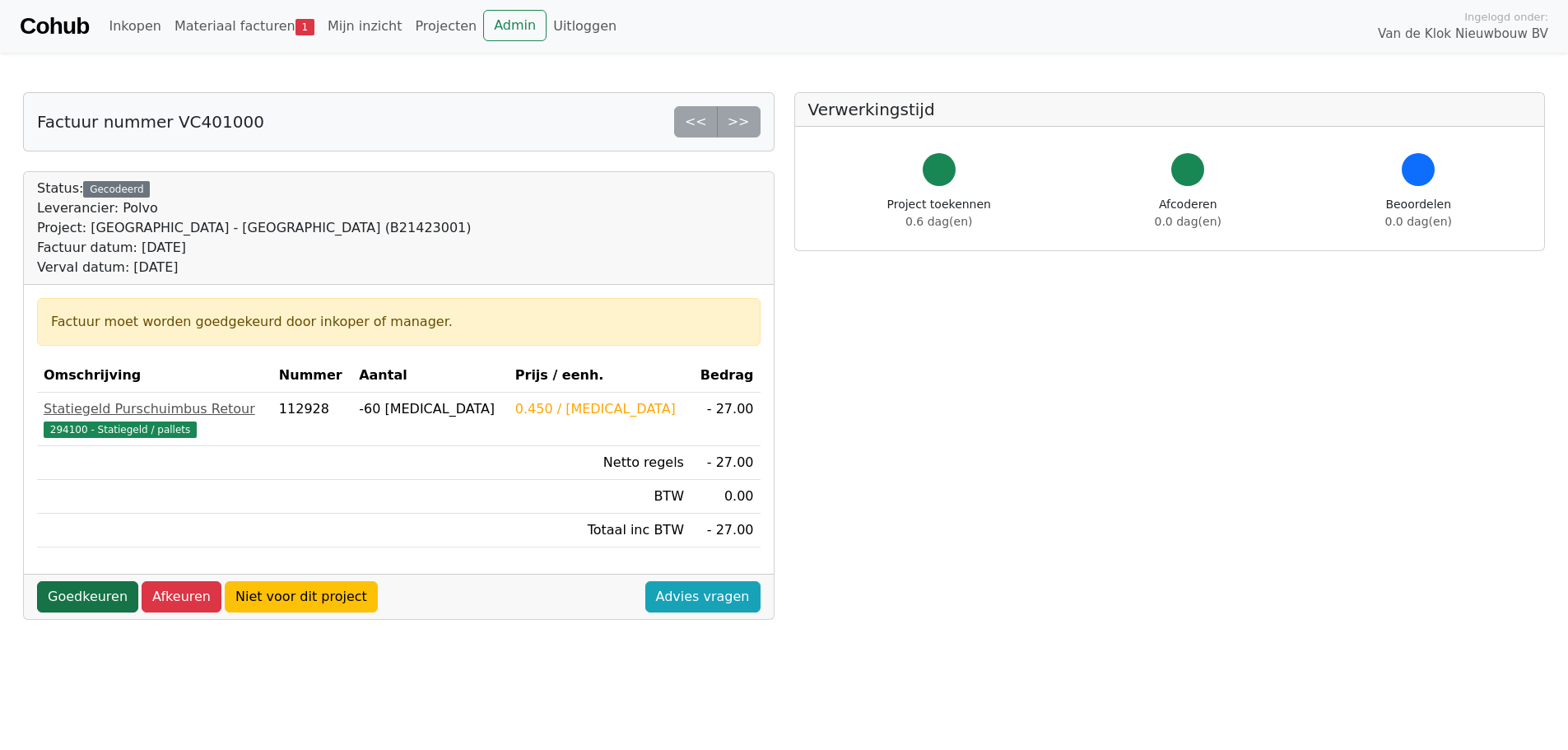
click at [93, 603] on link "Goedkeuren" at bounding box center [88, 597] width 101 height 31
